Goal: Use online tool/utility

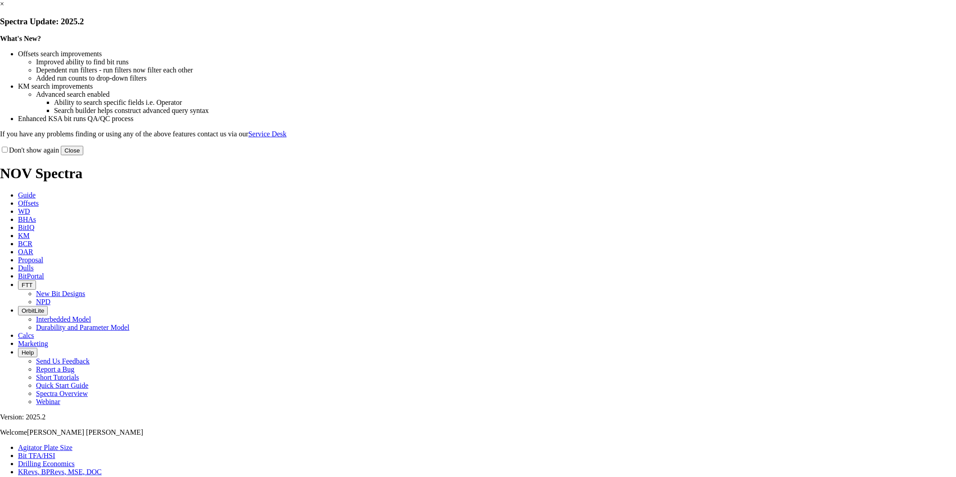
click at [83, 155] on button "Close" at bounding box center [72, 150] width 22 height 9
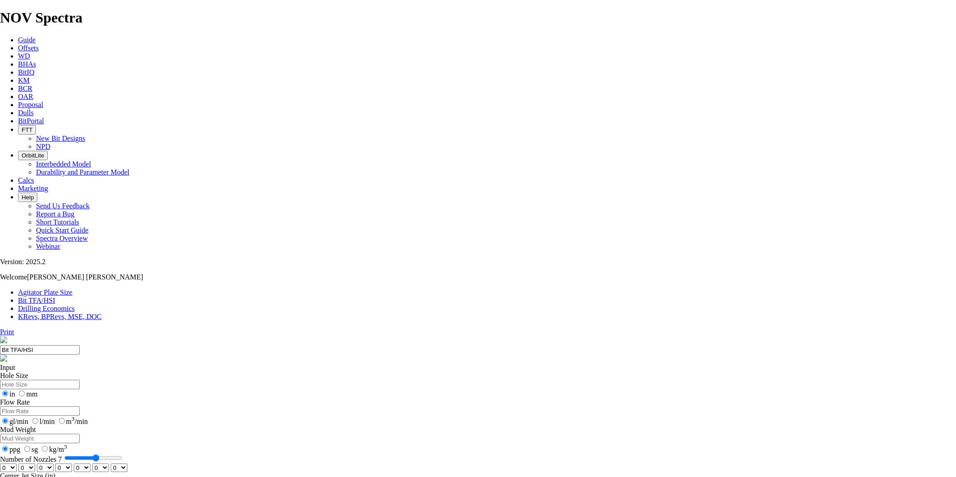
click at [80, 380] on input "Hole Size" at bounding box center [40, 384] width 80 height 9
type input "8.5"
click at [80, 406] on input "Flow Rate" at bounding box center [40, 410] width 80 height 9
type input "750"
click at [80, 434] on input "Mud Weight" at bounding box center [40, 438] width 80 height 9
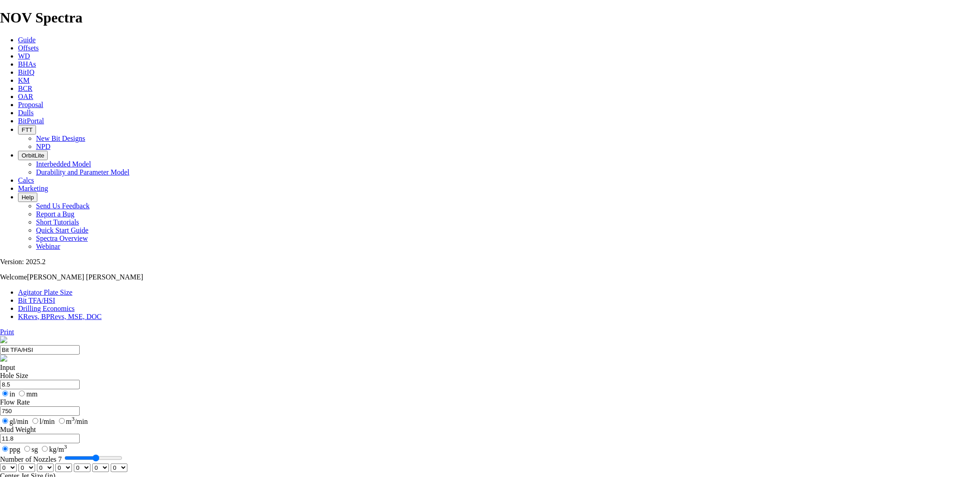
type input "11.8"
type input "6"
click at [122, 454] on input "Number of Nozzles 7" at bounding box center [93, 457] width 58 height 7
click at [328, 463] on div "0 1 2 3 4 5 6 7 8 9 10 11 12 13 14 15 16 17 18 19 20 21 22 23 24 25 26 27 28 29…" at bounding box center [478, 467] width 956 height 9
click at [17, 463] on select "0 1 2 3 4 5 6 7 8 9 10 11 12 13 14 15 16 17 18 19 20 21 22 23 24 25 26 27 28 29…" at bounding box center [8, 467] width 17 height 9
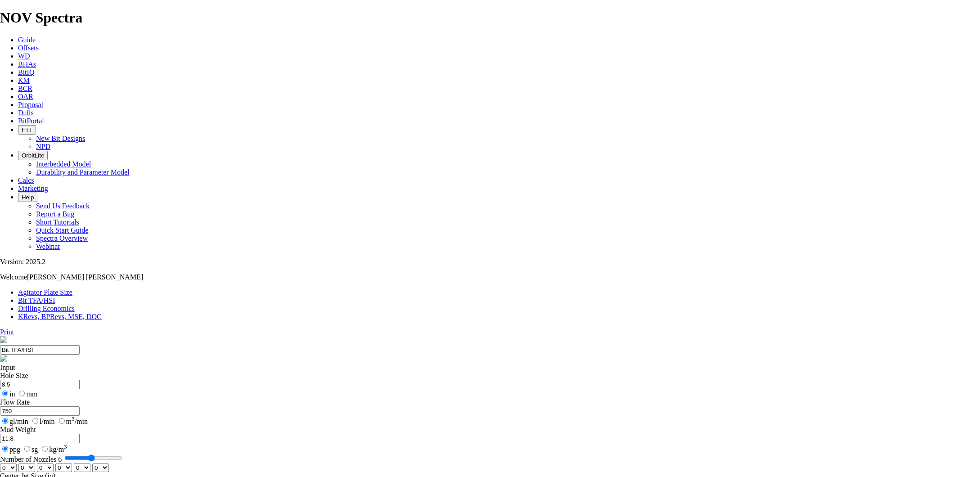
select select "number:14"
click at [17, 463] on select "0 1 2 3 4 5 6 7 8 9 10 11 12 13 14 15 16 17 18 19 20 21 22 23 24 25 26 27 28 29…" at bounding box center [8, 467] width 17 height 9
select select "number:14"
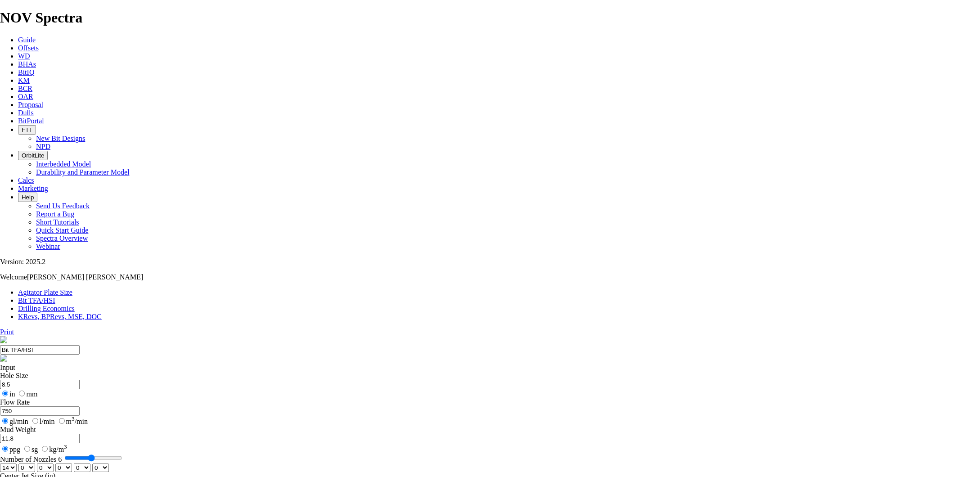
select select "number:14"
click at [72, 463] on select "0 1 2 3 4 5 6 7 8 9 10 11 12 13 14 15 16 17 18 19 20 21 22 23 24 25 26 27 28 29…" at bounding box center [63, 467] width 17 height 9
select select "number:15"
click at [72, 463] on select "0 1 2 3 4 5 6 7 8 9 10 11 12 13 14 15 16 17 18 19 20 21 22 23 24 25 26 27 28 29…" at bounding box center [63, 467] width 17 height 9
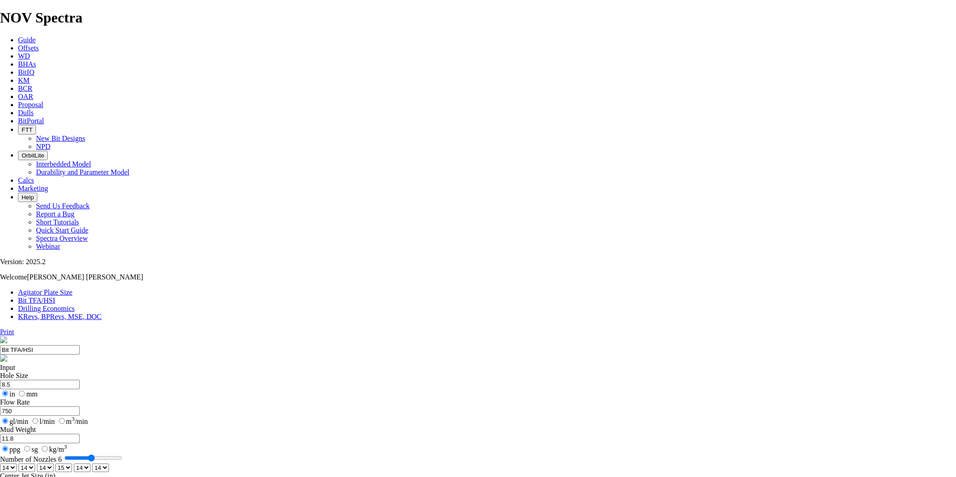
click at [90, 463] on select "0 1 2 3 4 5 6 7 8 9 10 11 12 13 14 15 16 17 18 19 20 21 22 23 24 25 26 27 28 29…" at bounding box center [82, 467] width 17 height 9
select select "number:15"
click at [90, 463] on select "0 1 2 3 4 5 6 7 8 9 10 11 12 13 14 15 16 17 18 19 20 21 22 23 24 25 26 27 28 29…" at bounding box center [82, 467] width 17 height 9
click at [109, 463] on select "0 1 2 3 4 5 6 7 8 9 10 11 12 13 14 15 16 17 18 19 20 21 22 23 24 25 26 27 28 29…" at bounding box center [100, 467] width 17 height 9
select select "number:15"
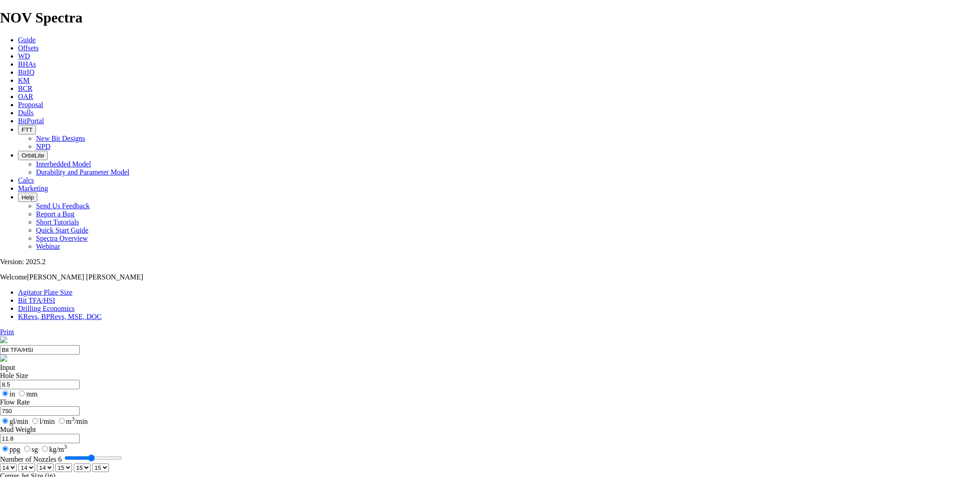
click at [109, 463] on select "0 1 2 3 4 5 6 7 8 9 10 11 12 13 14 15 16 17 18 19 20 21 22 23 24 25 26 27 28 29…" at bounding box center [100, 467] width 17 height 9
click at [17, 463] on select "0 1 2 3 4 5 6 7 8 9 10 11 12 13 14 15 16 17 18 19 20 21 22 23 24 25 26 27 28 29…" at bounding box center [8, 467] width 17 height 9
select select "number:15"
click at [17, 463] on select "0 1 2 3 4 5 6 7 8 9 10 11 12 13 14 15 16 17 18 19 20 21 22 23 24 25 26 27 28 29…" at bounding box center [8, 467] width 17 height 9
select select "number:15"
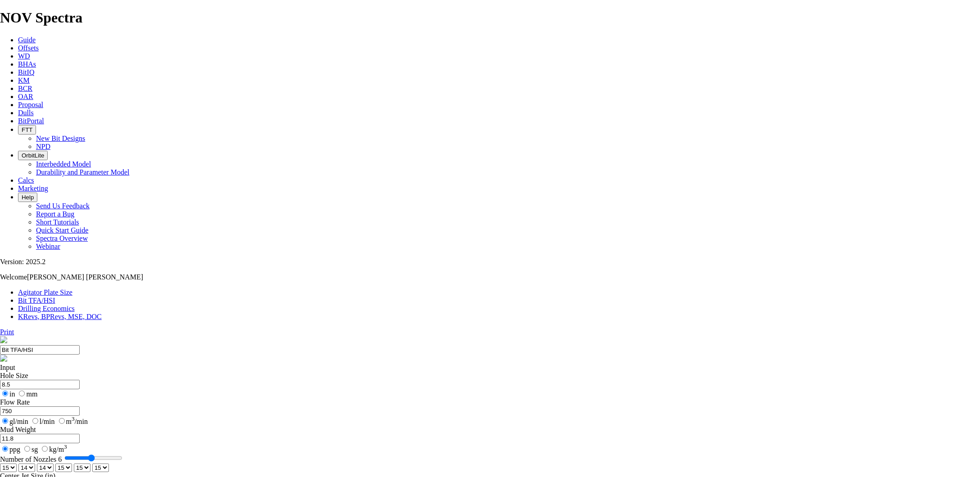
select select "number:15"
